Goal: Task Accomplishment & Management: Complete application form

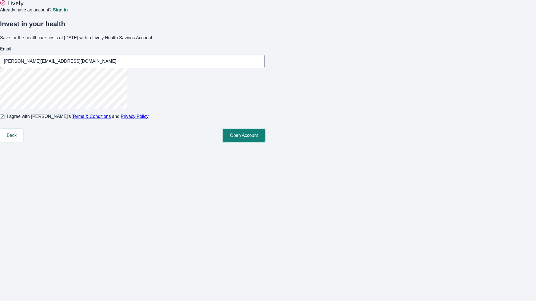
click at [265, 142] on button "Open Account" at bounding box center [244, 135] width 42 height 13
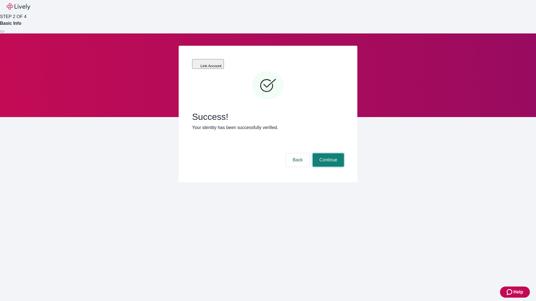
click at [327, 154] on button "Continue" at bounding box center [328, 160] width 31 height 13
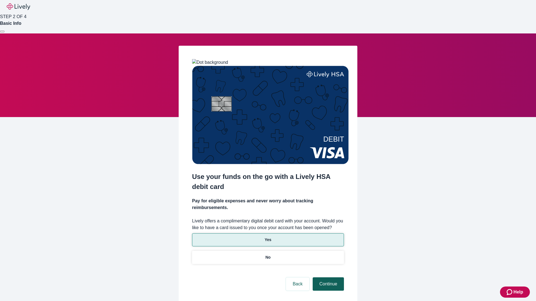
click at [268, 255] on p "No" at bounding box center [267, 258] width 5 height 6
click at [327, 278] on button "Continue" at bounding box center [328, 284] width 31 height 13
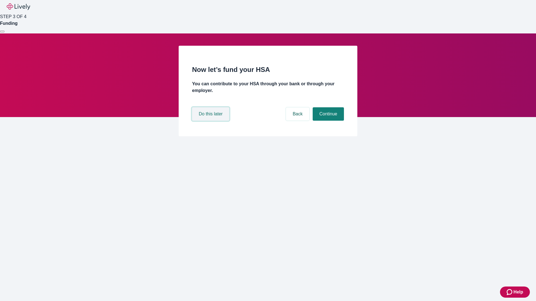
click at [211, 121] on button "Do this later" at bounding box center [210, 113] width 37 height 13
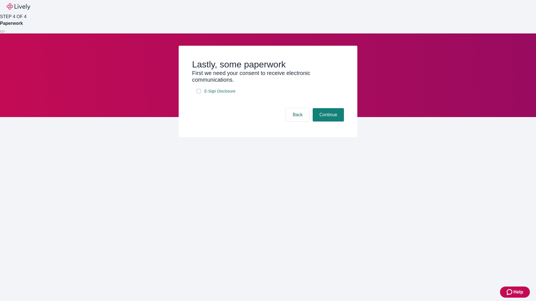
click at [199, 94] on input "E-Sign Disclosure" at bounding box center [198, 91] width 4 height 4
checkbox input "true"
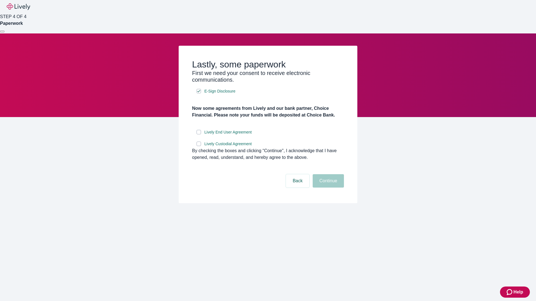
click at [199, 135] on input "Lively End User Agreement" at bounding box center [198, 132] width 4 height 4
checkbox input "true"
click at [199, 146] on input "Lively Custodial Agreement" at bounding box center [198, 144] width 4 height 4
checkbox input "true"
click at [327, 188] on button "Continue" at bounding box center [328, 180] width 31 height 13
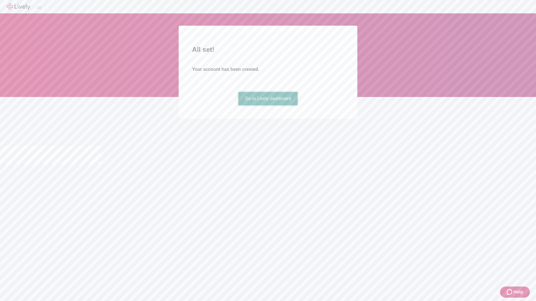
click at [268, 106] on link "Go to Lively dashboard" at bounding box center [267, 98] width 59 height 13
